Goal: Transaction & Acquisition: Subscribe to service/newsletter

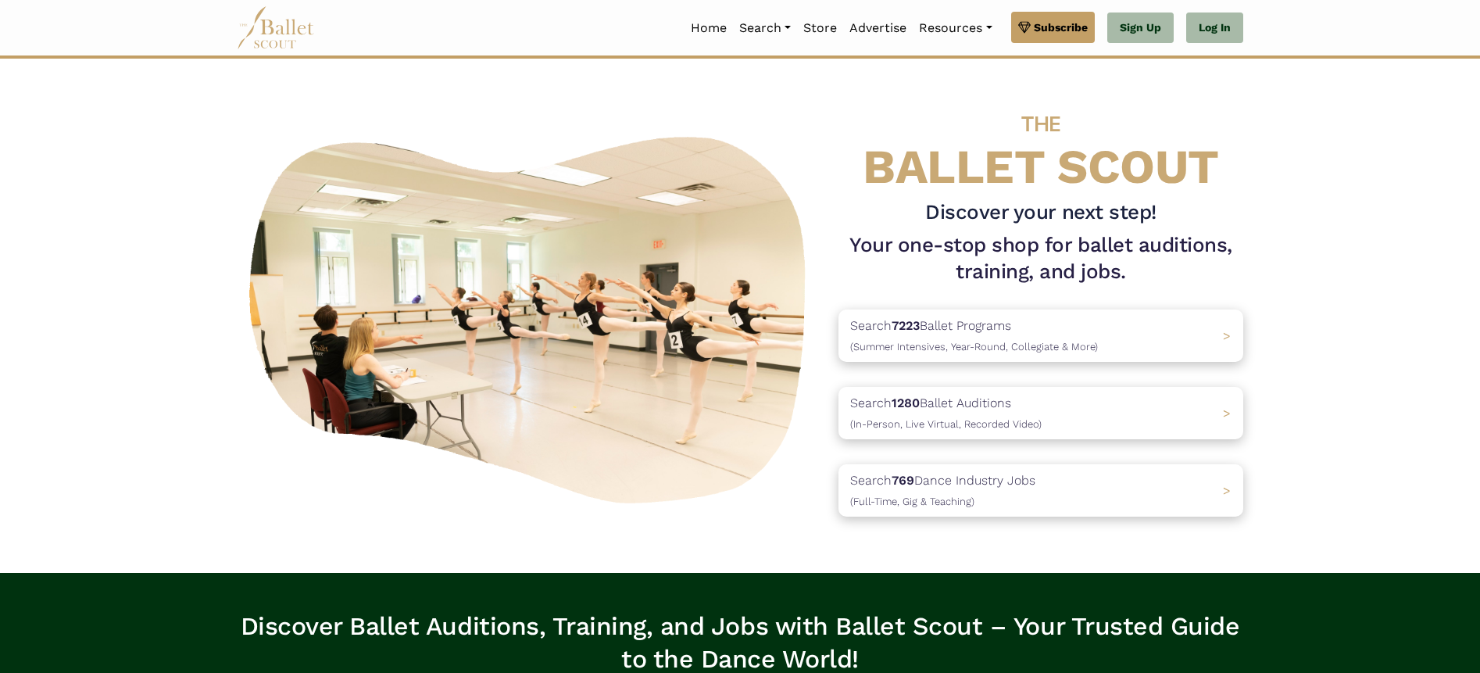
click at [296, 38] on img at bounding box center [276, 27] width 78 height 43
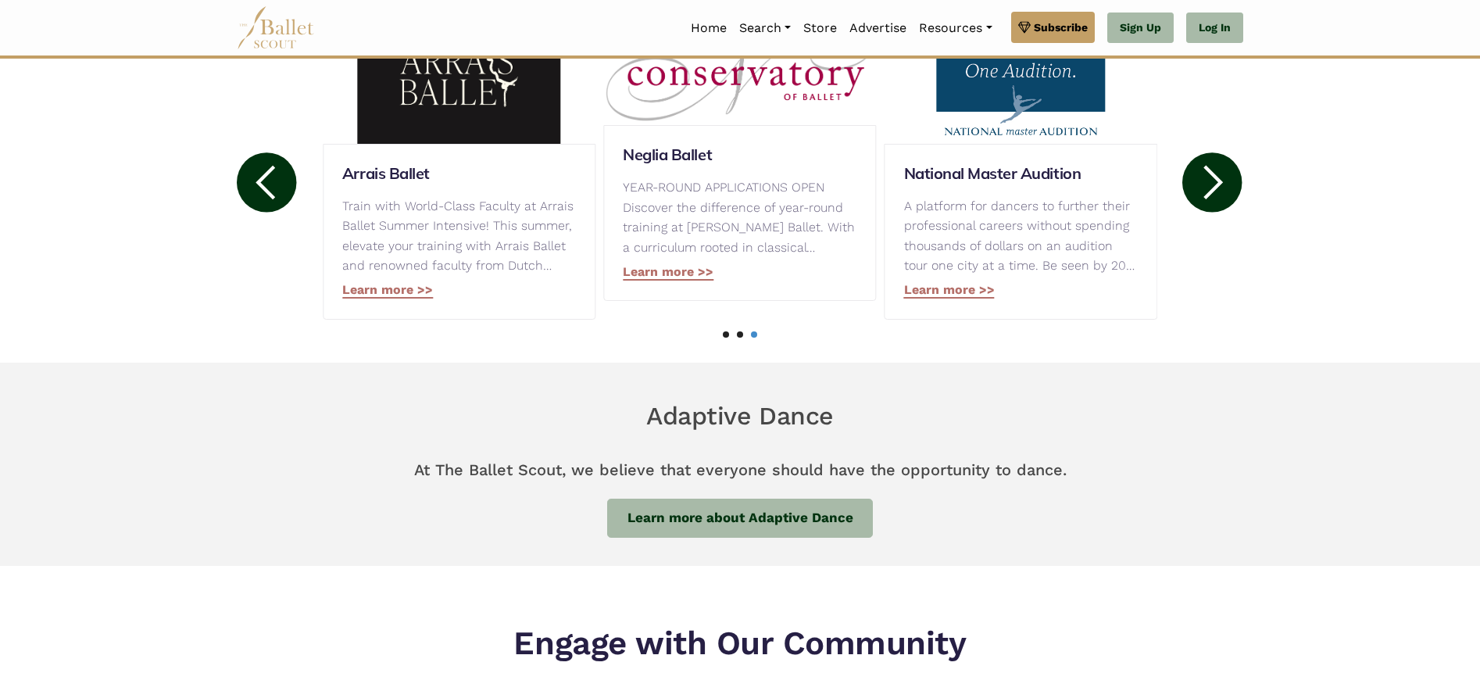
scroll to position [1167, 0]
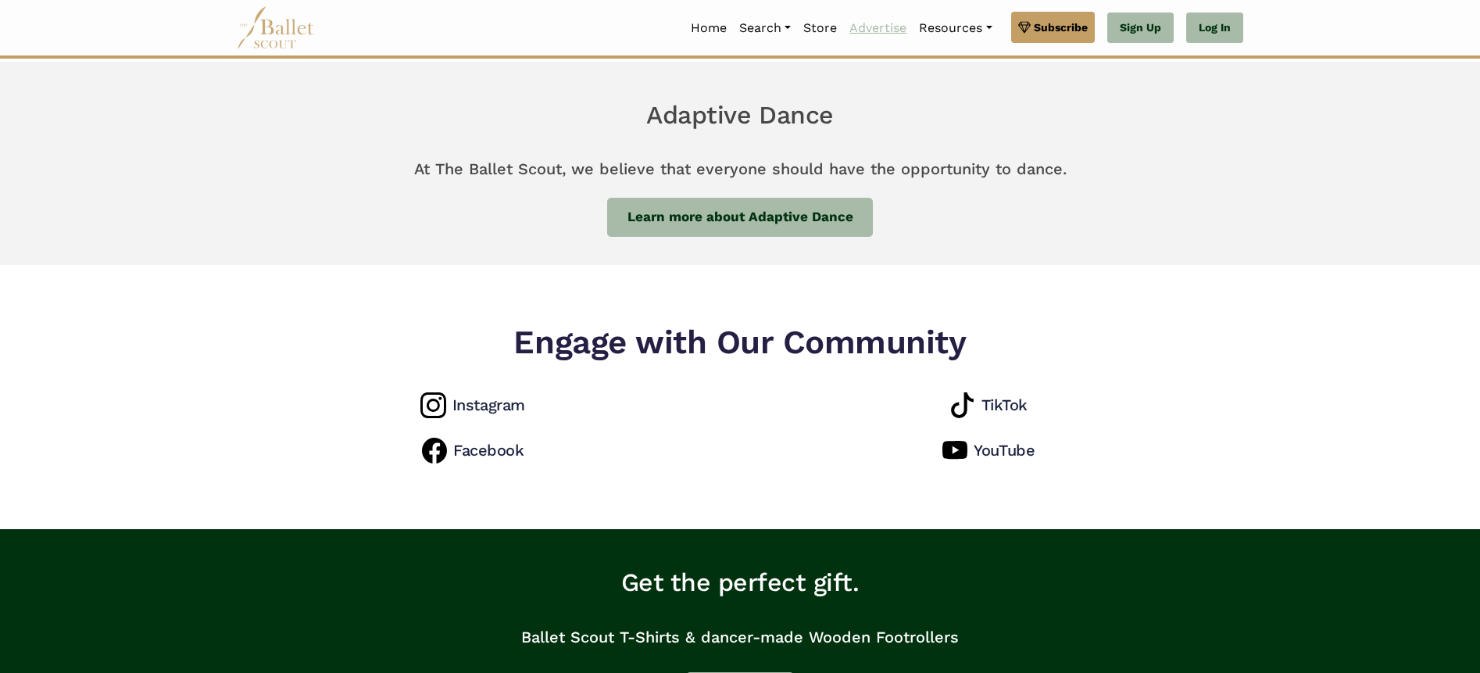
click at [880, 32] on link "Advertise" at bounding box center [878, 28] width 70 height 33
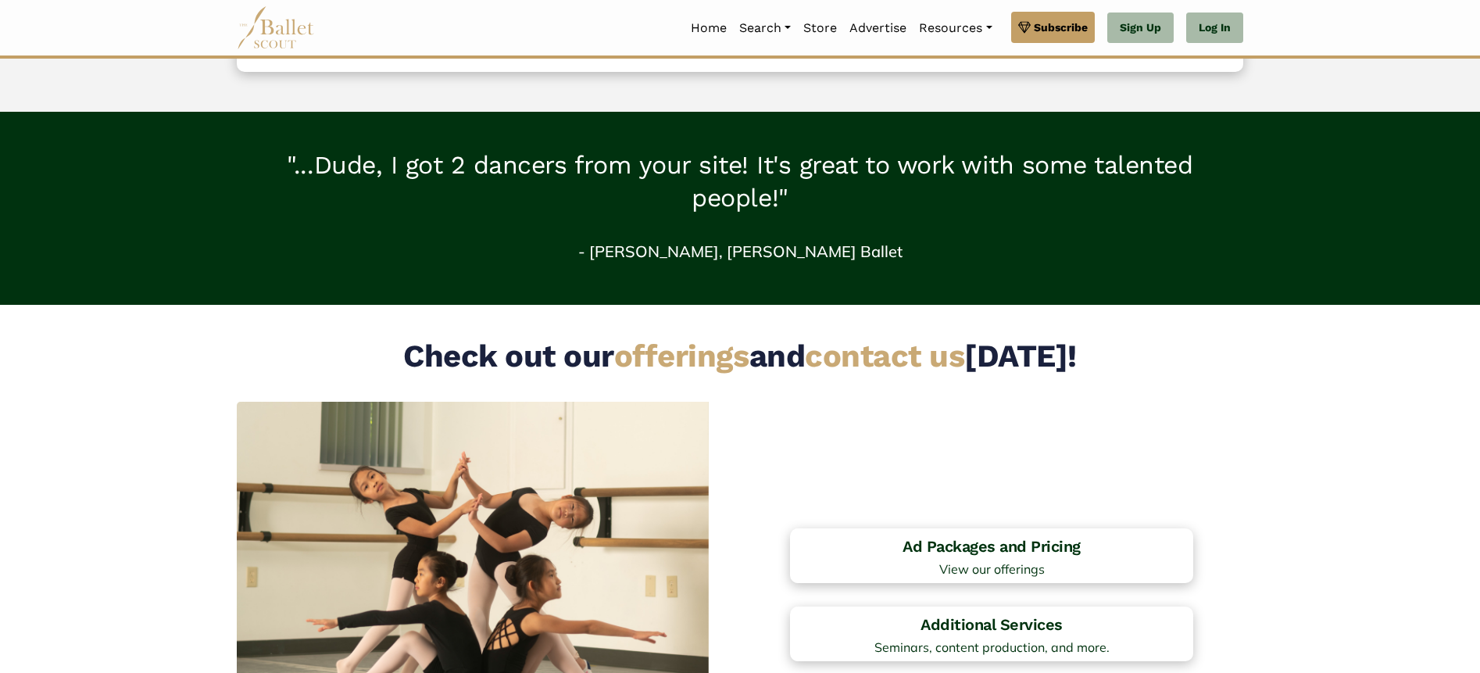
scroll to position [972, 0]
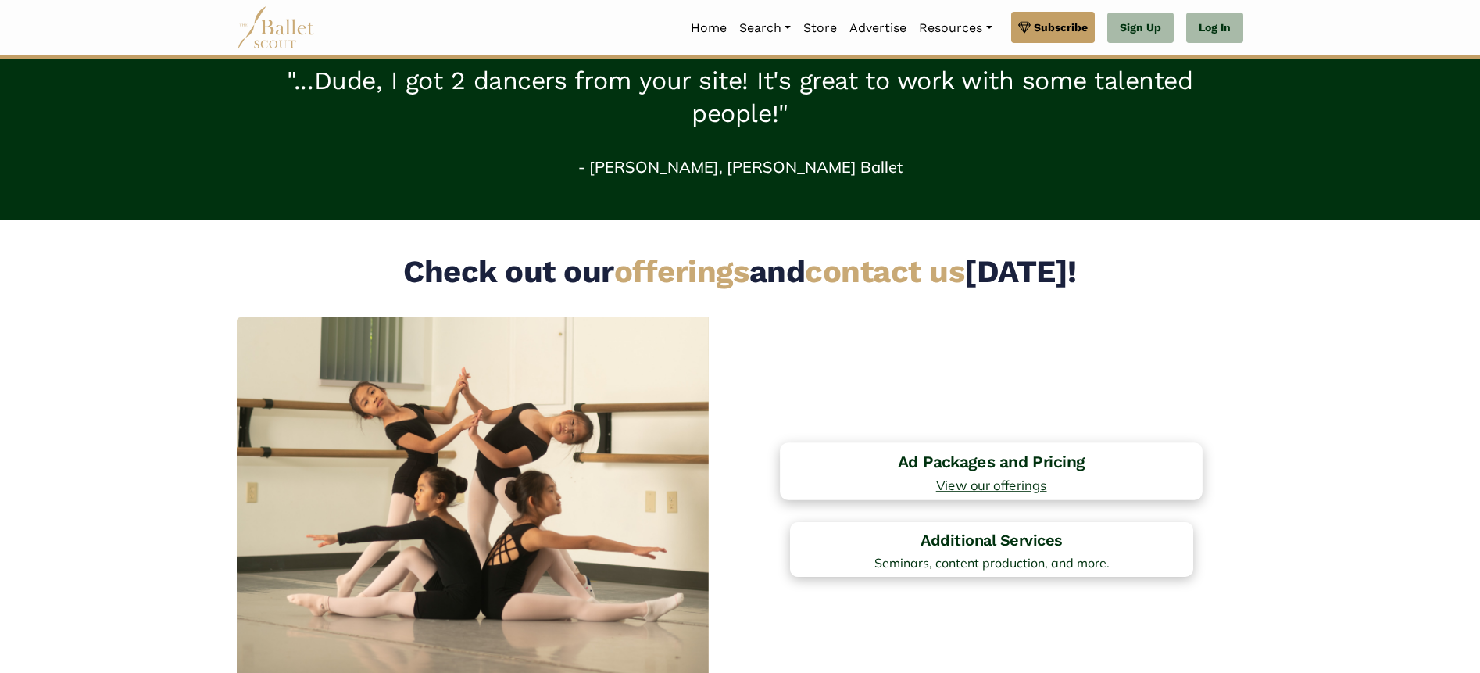
click at [991, 480] on span "View our offerings" at bounding box center [991, 485] width 406 height 13
